Goal: Task Accomplishment & Management: Manage account settings

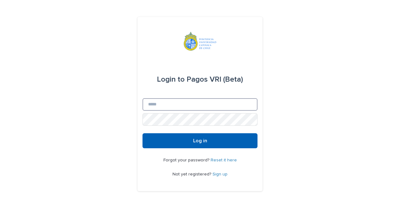
type input "**********"
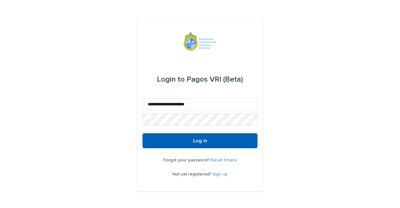
click at [204, 141] on span "Log in" at bounding box center [200, 140] width 14 height 5
